Goal: Information Seeking & Learning: Learn about a topic

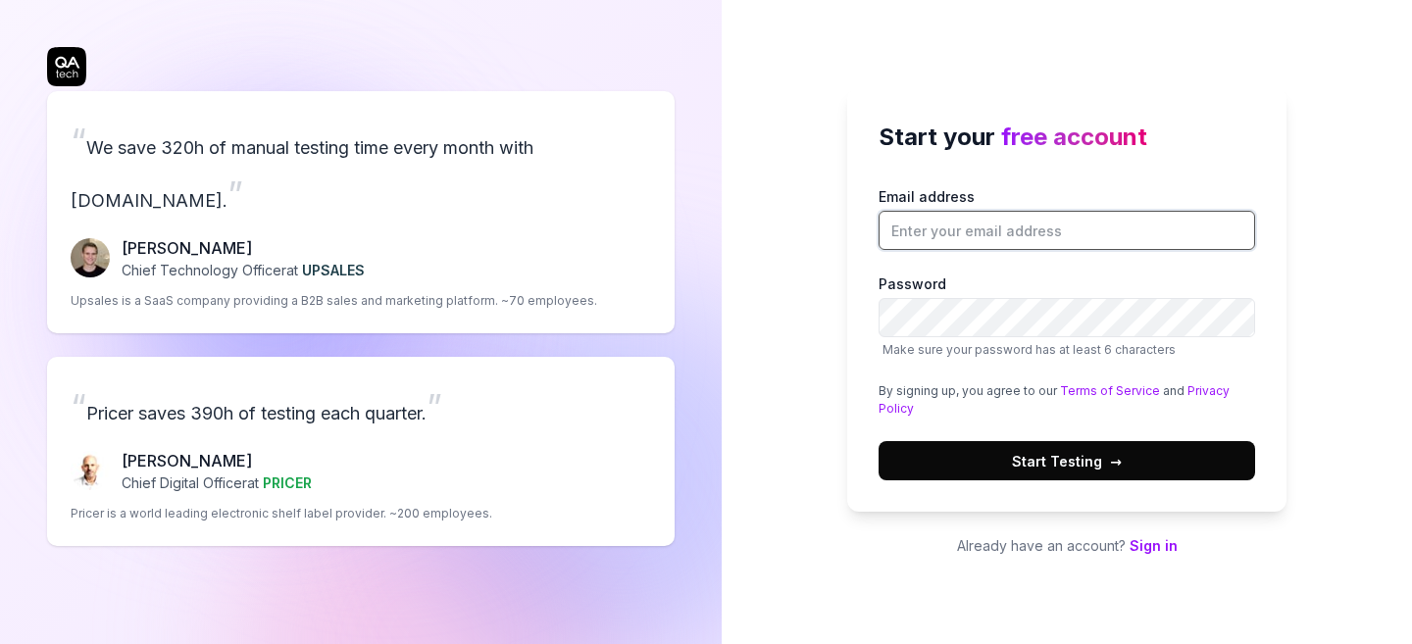
click at [1057, 226] on input "Email address" at bounding box center [1067, 230] width 377 height 39
type input "[PERSON_NAME][EMAIL_ADDRESS][DOMAIN_NAME]"
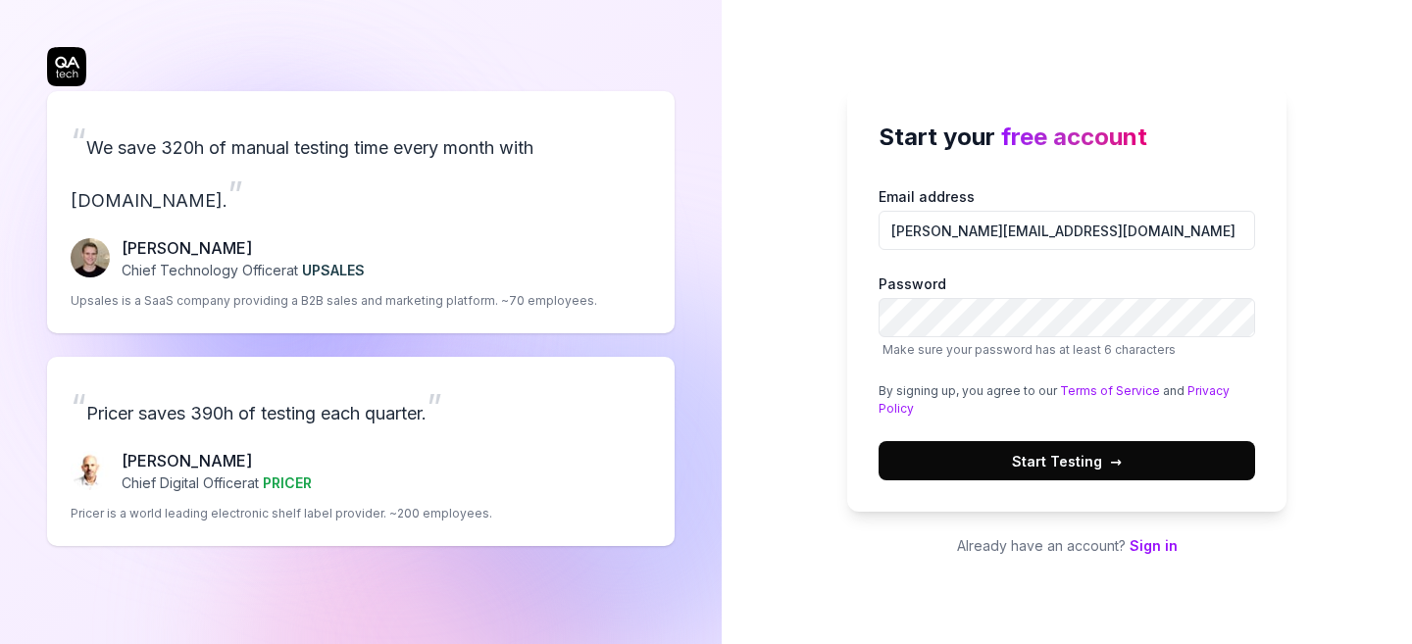
click at [962, 472] on button "Start Testing →" at bounding box center [1067, 460] width 377 height 39
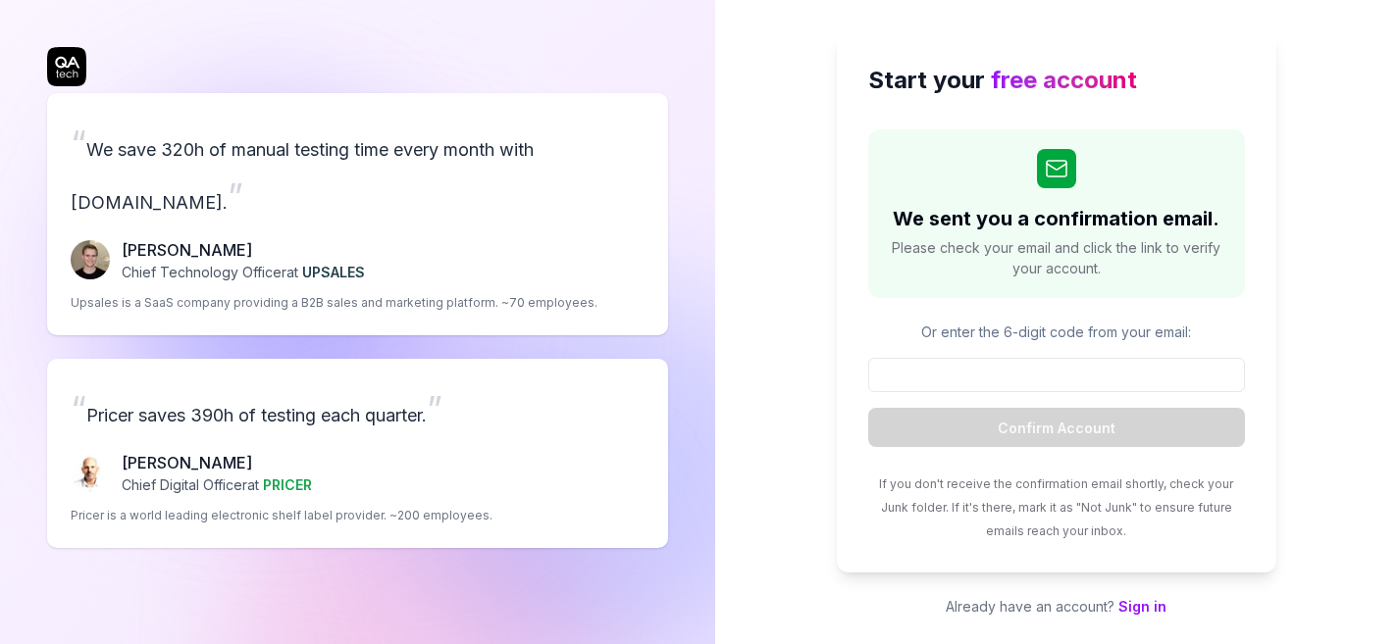
click at [1146, 604] on link "Sign in" at bounding box center [1142, 606] width 48 height 17
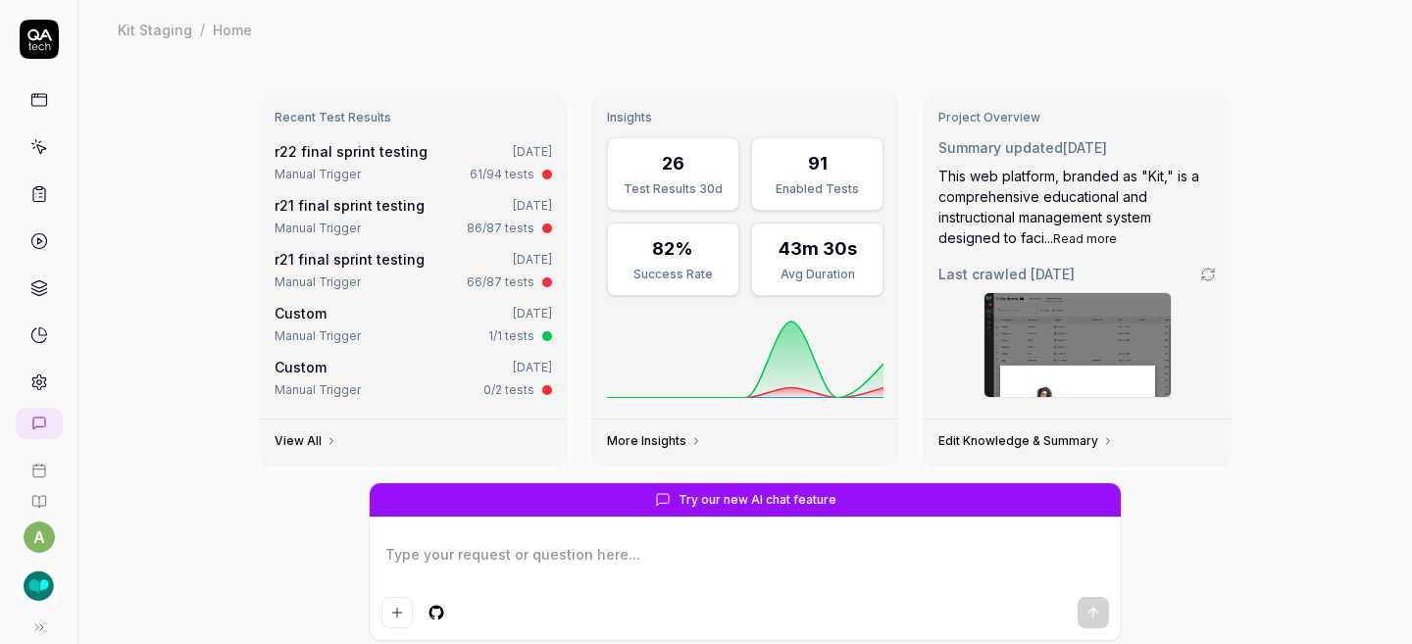
click at [32, 333] on icon at bounding box center [39, 336] width 18 height 18
type textarea "*"
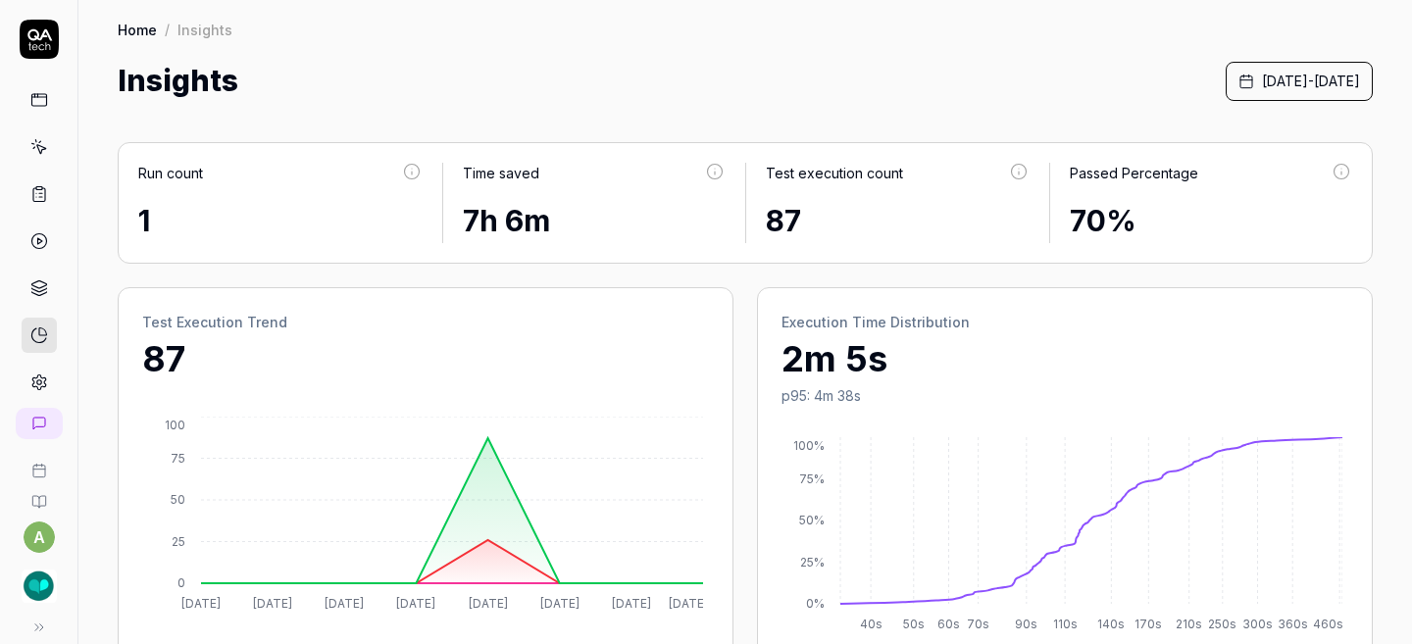
click at [1262, 84] on span "[DATE] - [DATE]" at bounding box center [1311, 81] width 98 height 21
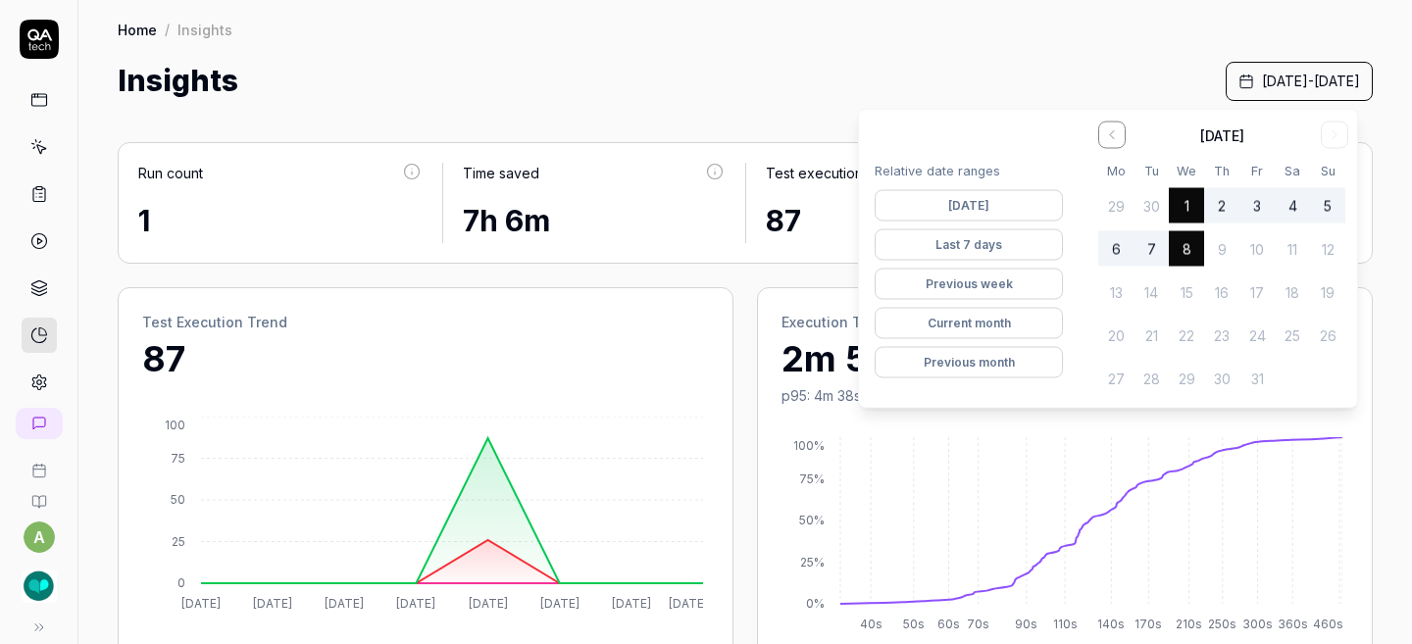
click at [998, 352] on button "Previous month" at bounding box center [969, 362] width 188 height 31
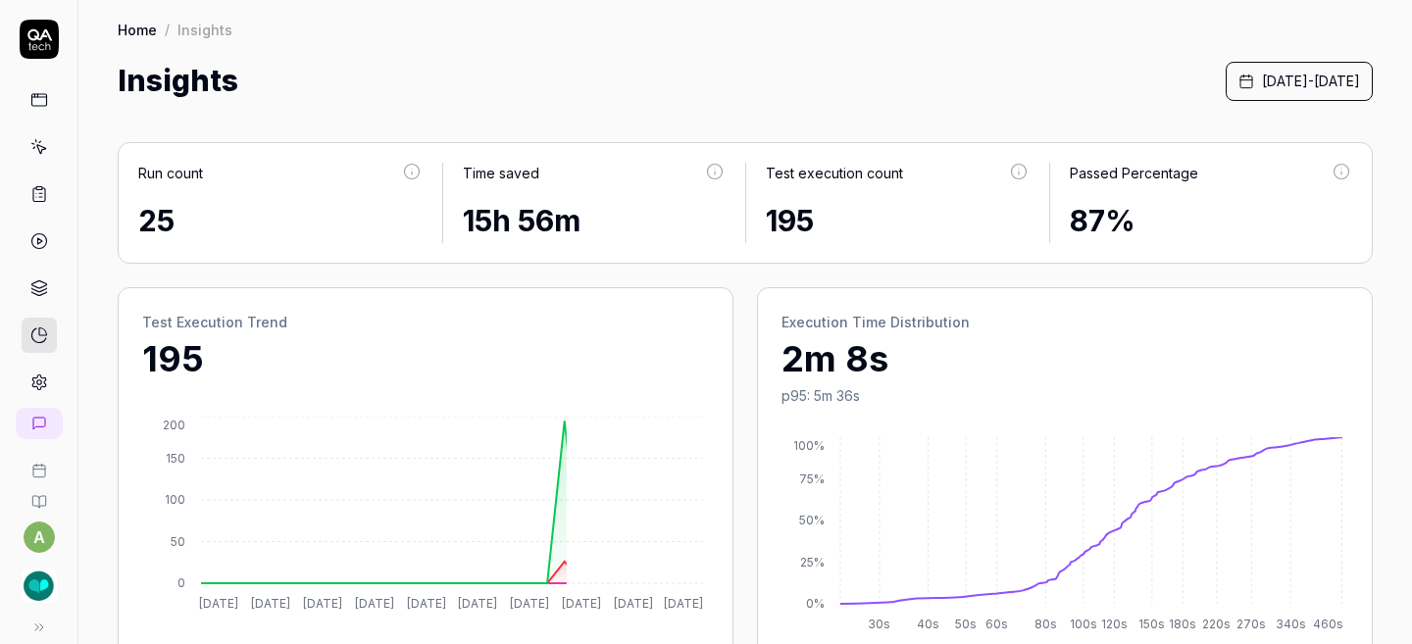
click at [837, 46] on div "Home / Insights Home / Insights Insights [DATE] - [DATE]" at bounding box center [745, 51] width 1334 height 103
click at [1271, 88] on span "[DATE] - [DATE]" at bounding box center [1311, 81] width 98 height 21
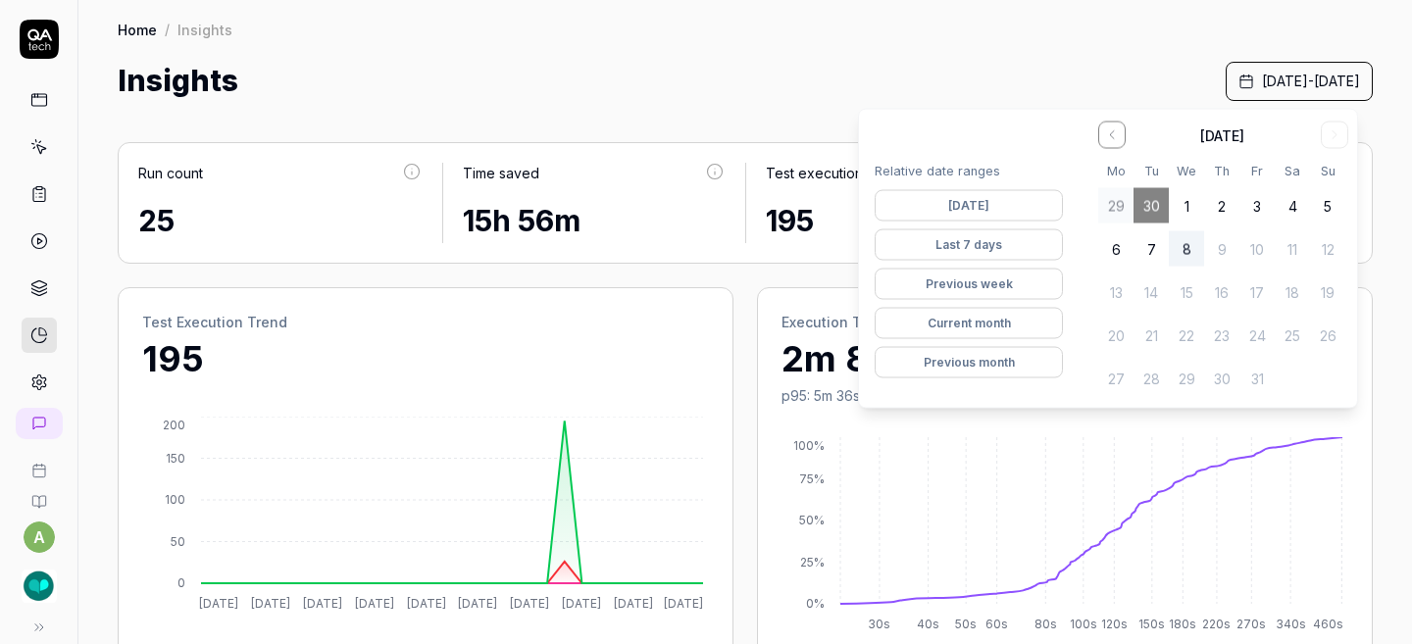
click at [996, 323] on button "Current month" at bounding box center [969, 323] width 188 height 31
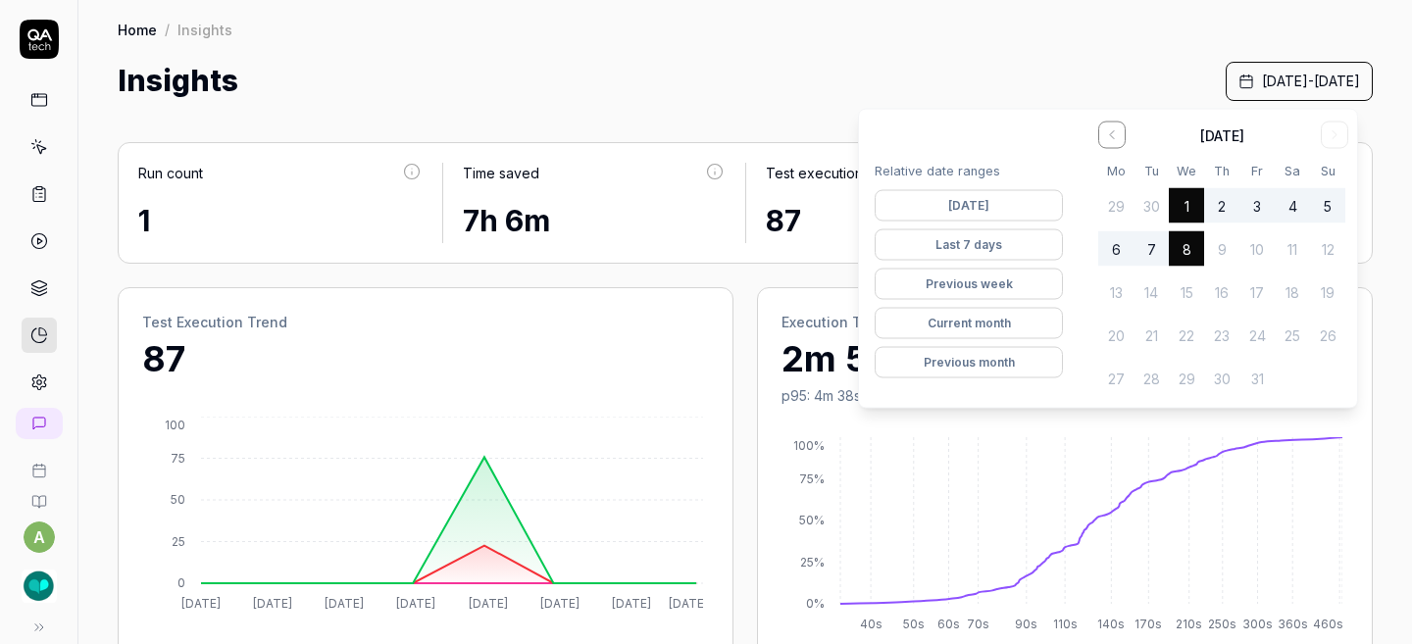
click at [832, 77] on div "Insights [DATE] - [DATE]" at bounding box center [745, 81] width 1255 height 44
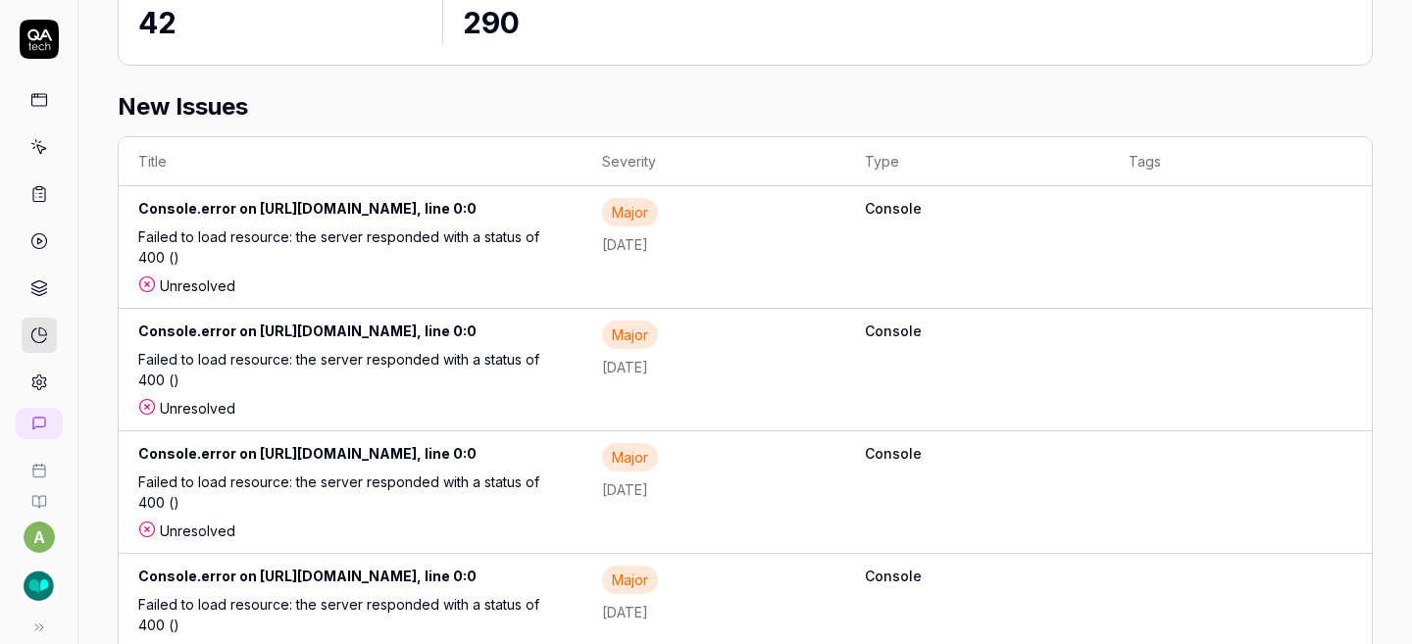
scroll to position [1060, 0]
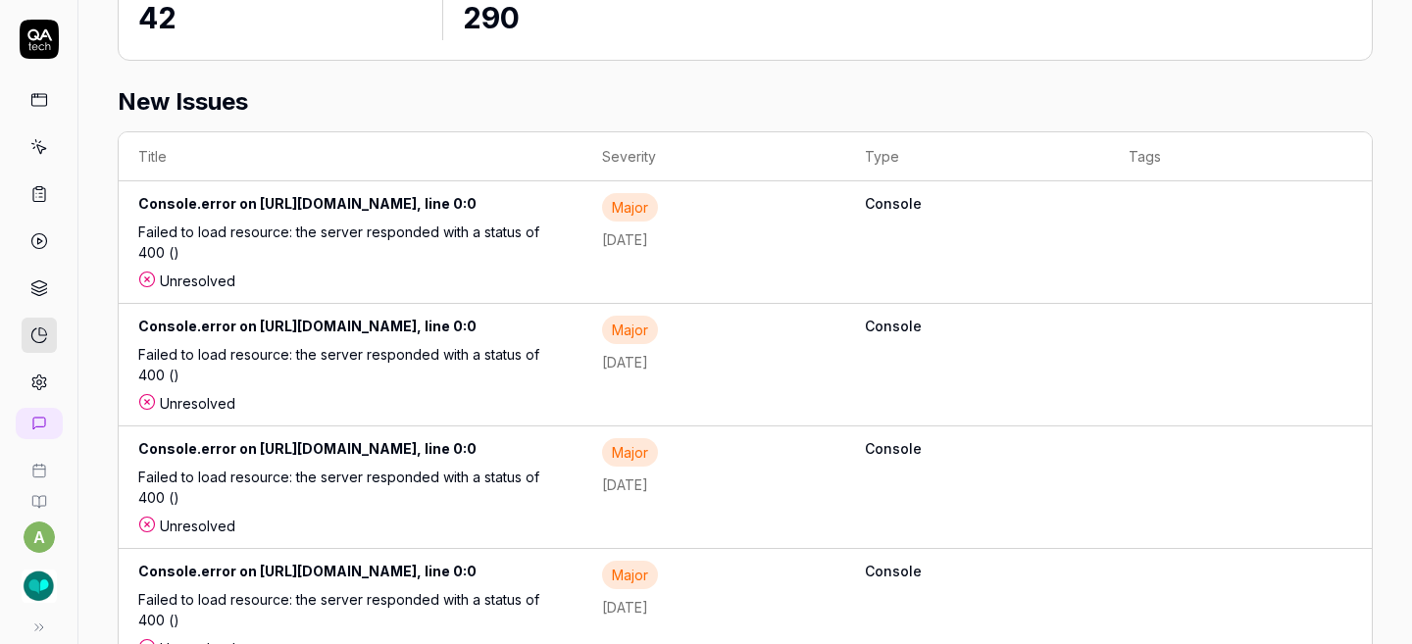
click at [563, 222] on div "Console.error on [URL][DOMAIN_NAME], line 0:0" at bounding box center [350, 207] width 425 height 28
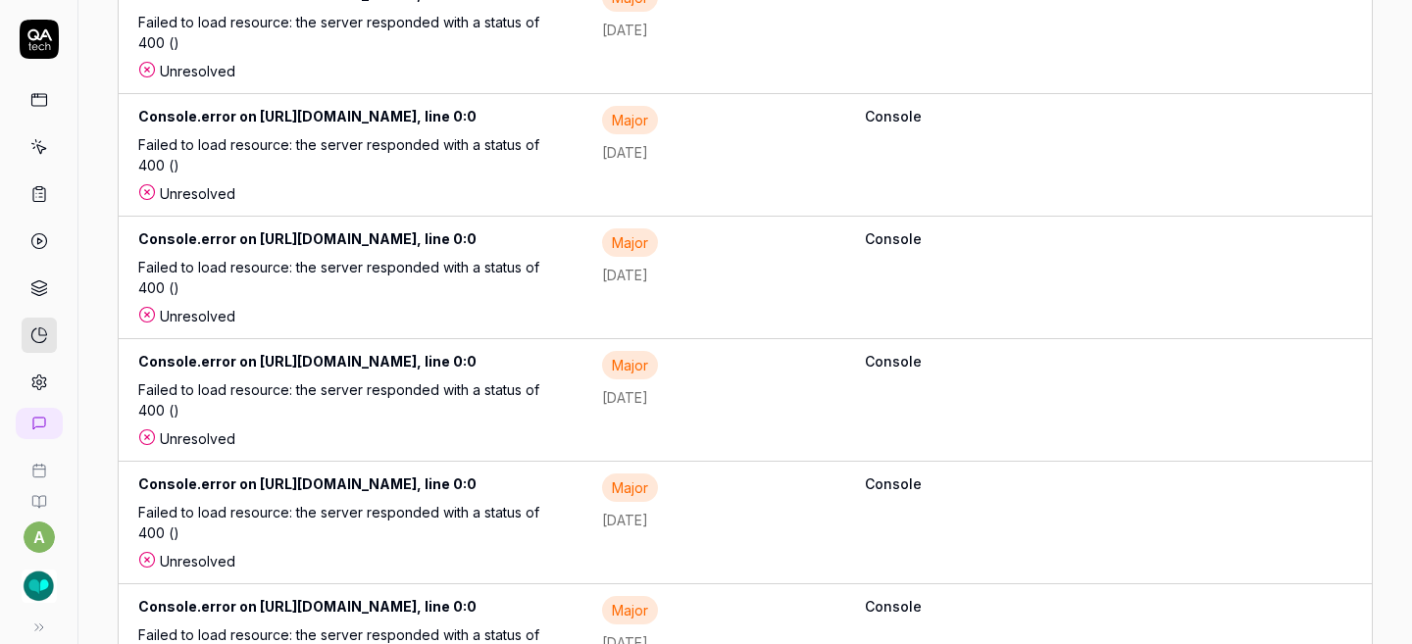
scroll to position [2341, 0]
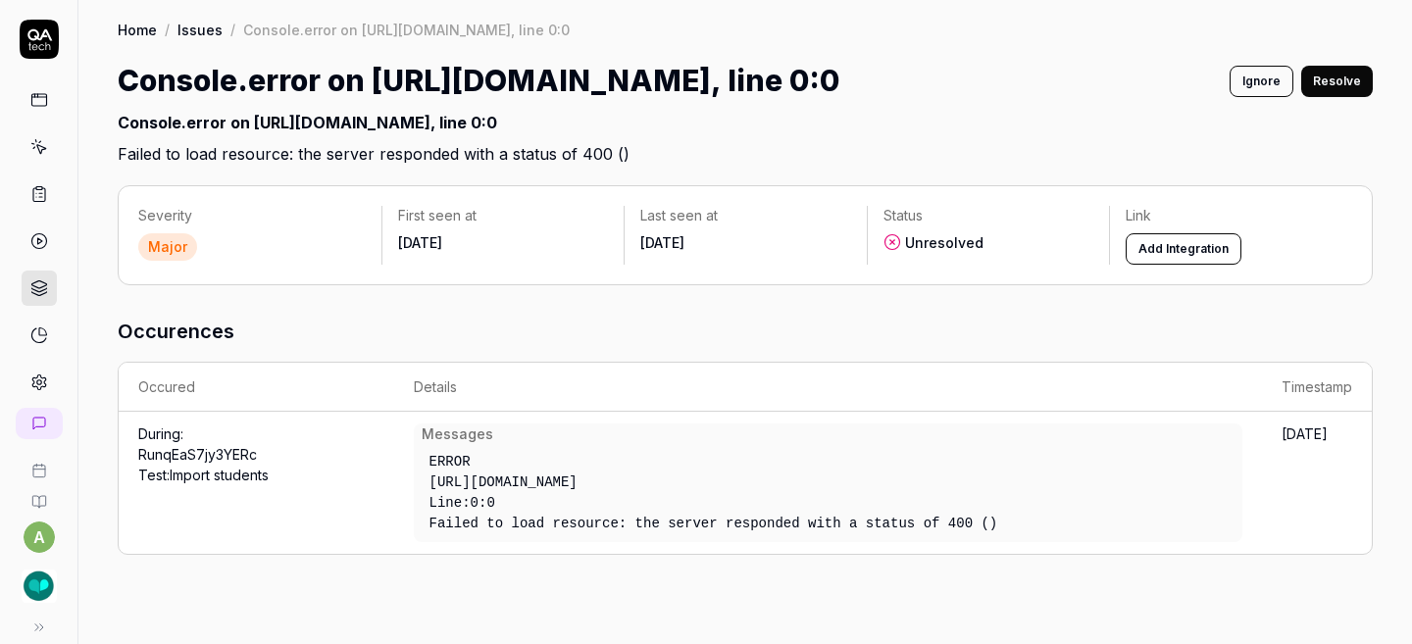
scroll to position [147, 0]
